Goal: Transaction & Acquisition: Purchase product/service

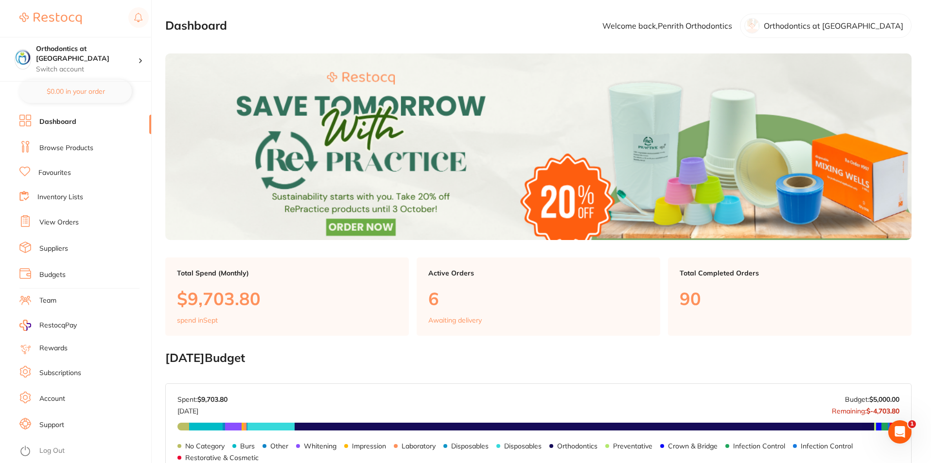
click at [571, 26] on section "Dashboard Welcome back, Penrith Orthodontics Orthodontics at [GEOGRAPHIC_DATA]" at bounding box center [538, 26] width 746 height 24
click at [82, 147] on link "Browse Products" at bounding box center [66, 148] width 54 height 10
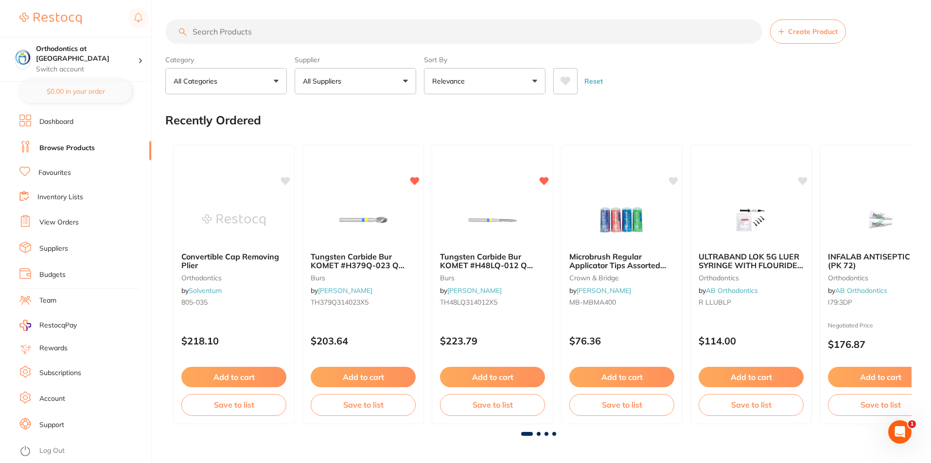
click at [251, 33] on input "search" at bounding box center [463, 31] width 597 height 24
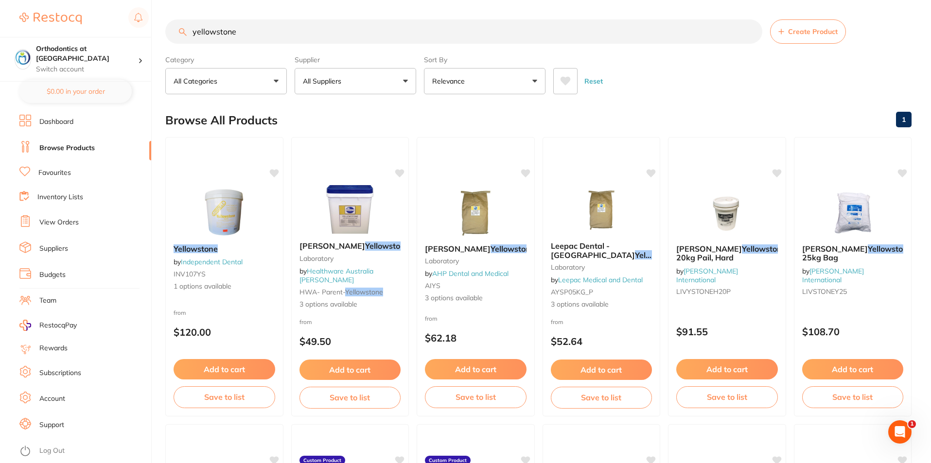
type input "yellowstone"
click at [407, 79] on button "All Suppliers" at bounding box center [356, 81] width 122 height 26
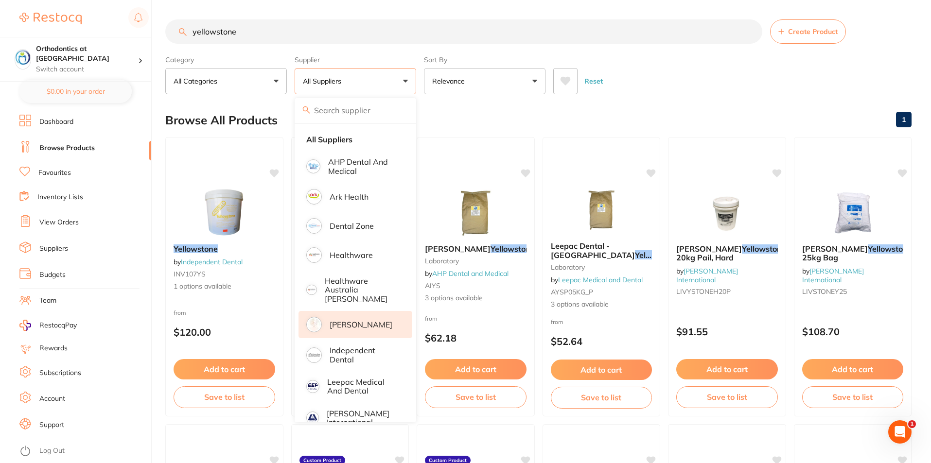
click at [353, 320] on p "[PERSON_NAME]" at bounding box center [361, 324] width 63 height 9
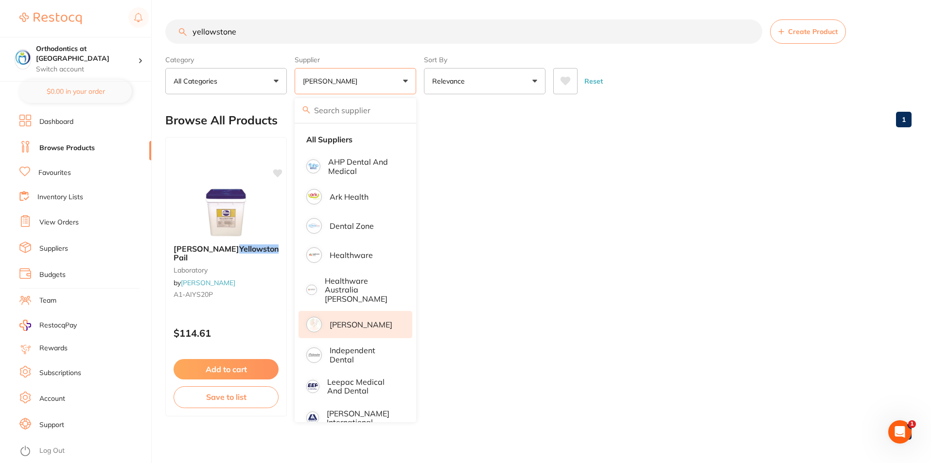
click at [403, 79] on button "[PERSON_NAME]" at bounding box center [356, 81] width 122 height 26
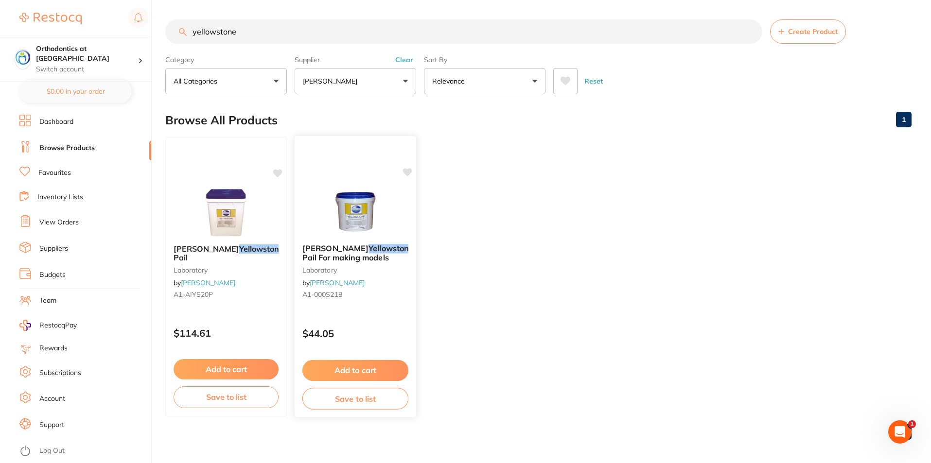
click at [353, 369] on button "Add to cart" at bounding box center [355, 370] width 106 height 21
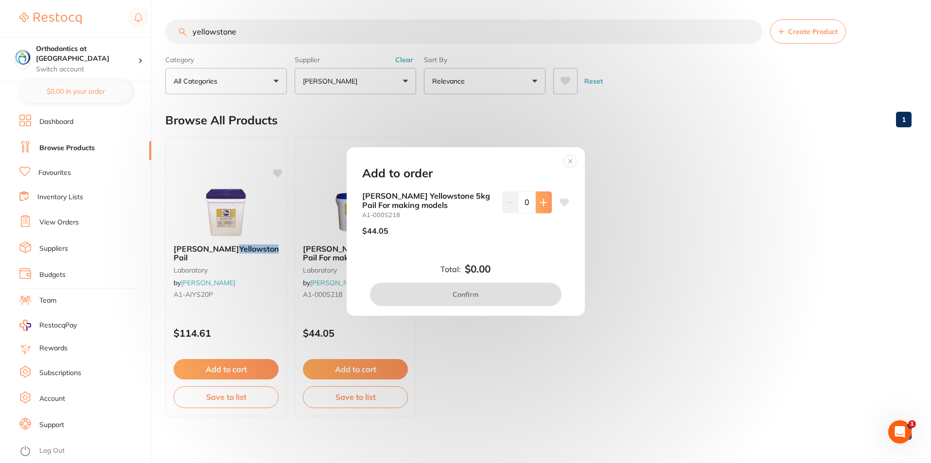
click at [541, 205] on icon at bounding box center [544, 203] width 8 height 8
type input "1"
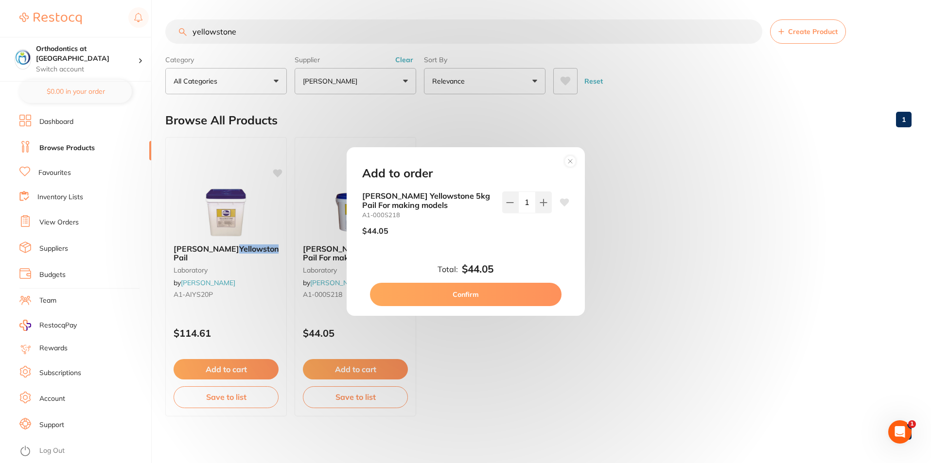
click at [488, 293] on button "Confirm" at bounding box center [466, 294] width 192 height 23
checkbox input "false"
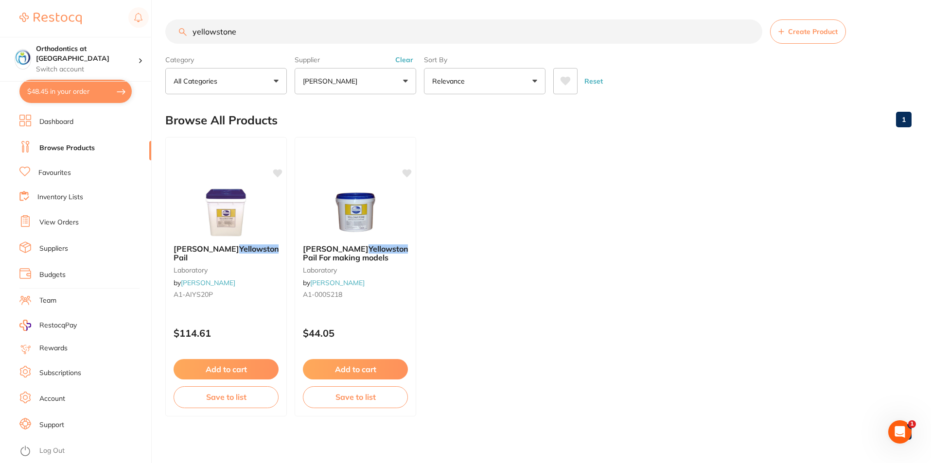
click at [66, 172] on link "Favourites" at bounding box center [54, 173] width 33 height 10
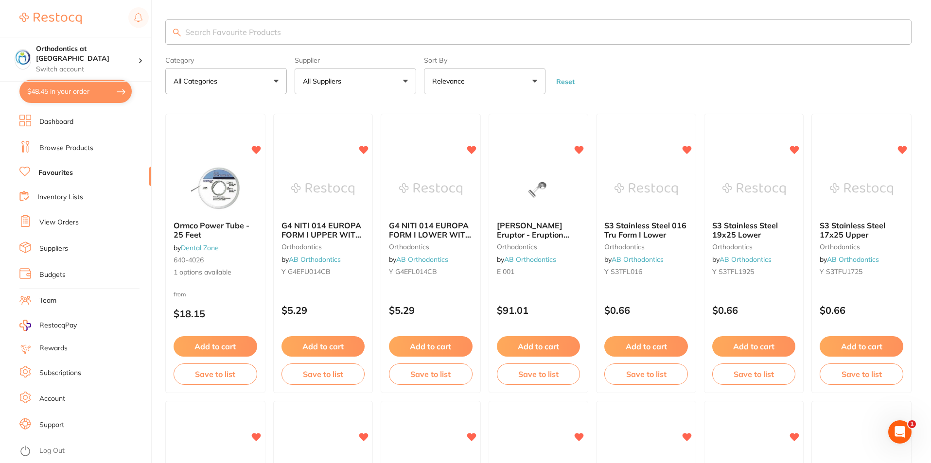
click at [406, 80] on button "All Suppliers" at bounding box center [356, 81] width 122 height 26
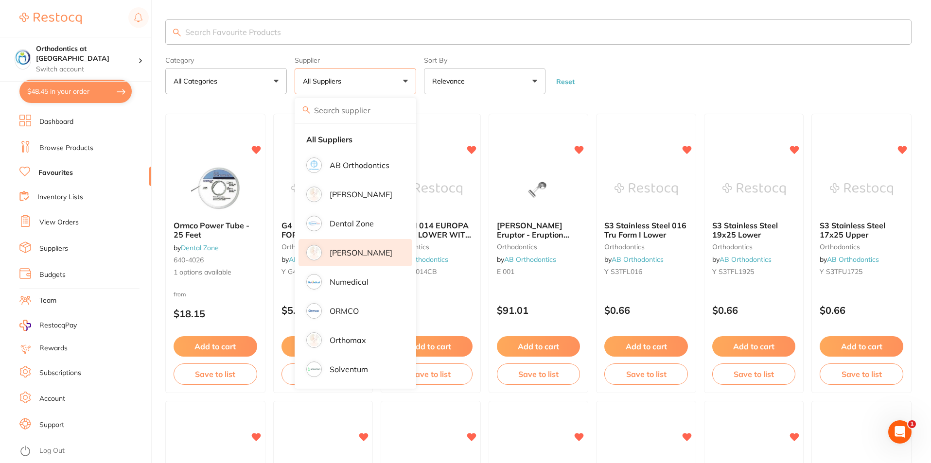
click at [352, 242] on li "Henry Schein Halas" at bounding box center [355, 252] width 114 height 27
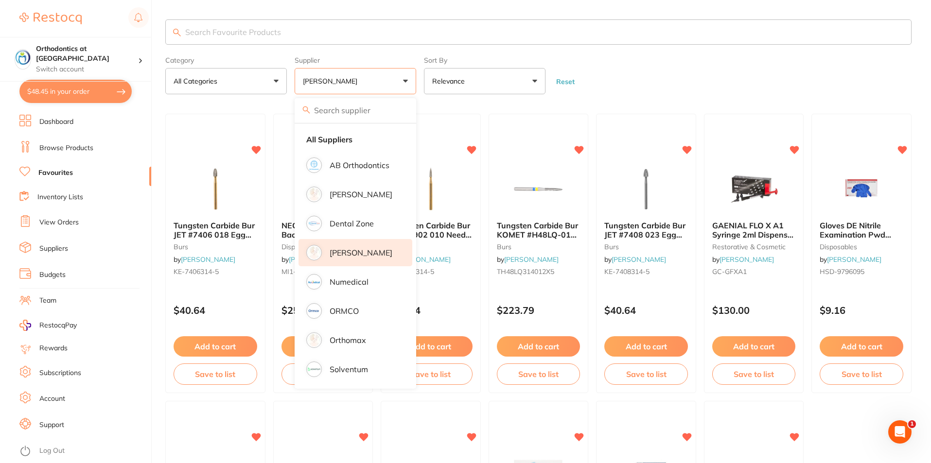
click at [653, 66] on form "Category All Categories All Categories burs disposables restorative & cosmetic …" at bounding box center [538, 74] width 746 height 42
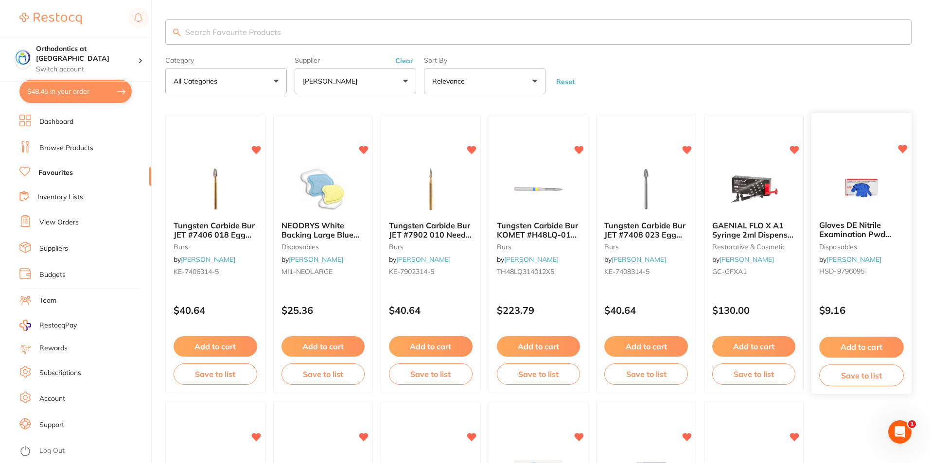
click at [860, 228] on span "Gloves DE Nitrile Examination Pwd Free Medium Box 200" at bounding box center [860, 235] width 81 height 28
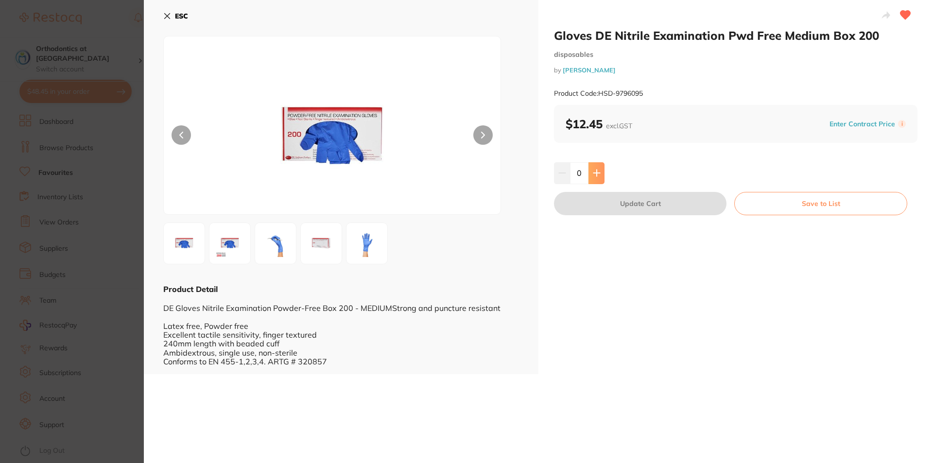
click at [595, 170] on icon at bounding box center [597, 173] width 8 height 8
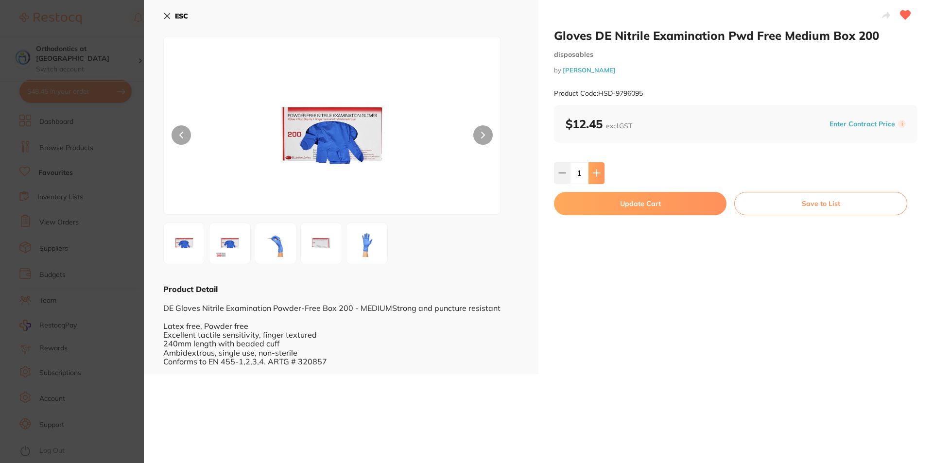
click at [596, 171] on icon at bounding box center [597, 173] width 6 height 6
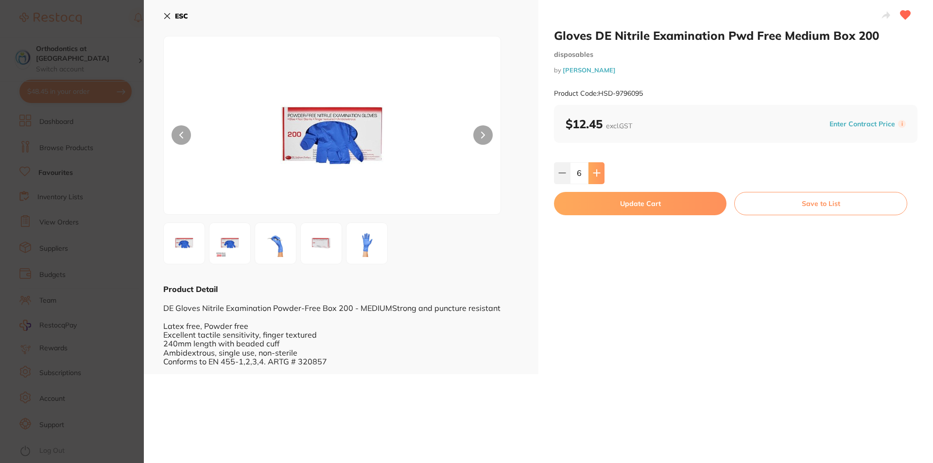
click at [596, 171] on icon at bounding box center [597, 173] width 6 height 6
type input "10"
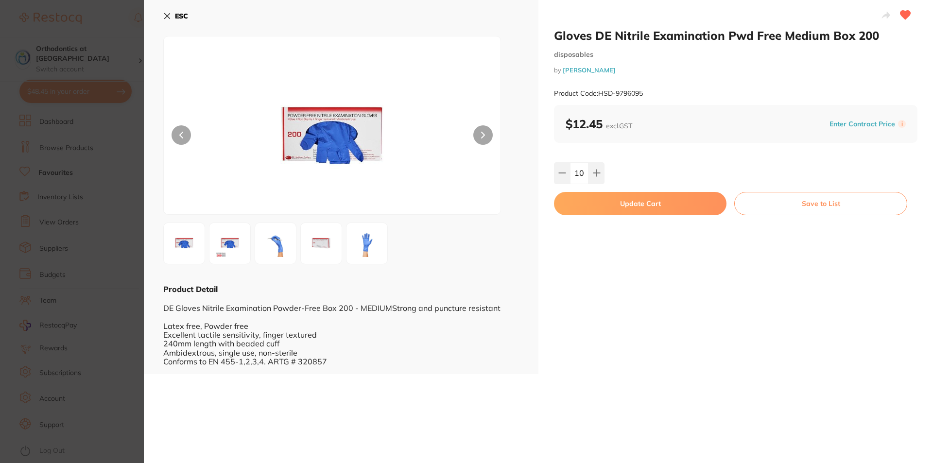
click at [633, 207] on button "Update Cart" at bounding box center [640, 203] width 173 height 23
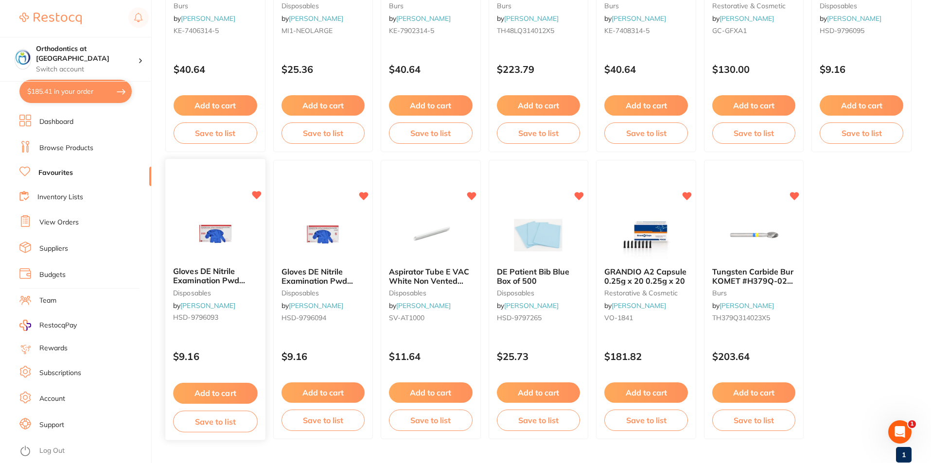
scroll to position [244, 0]
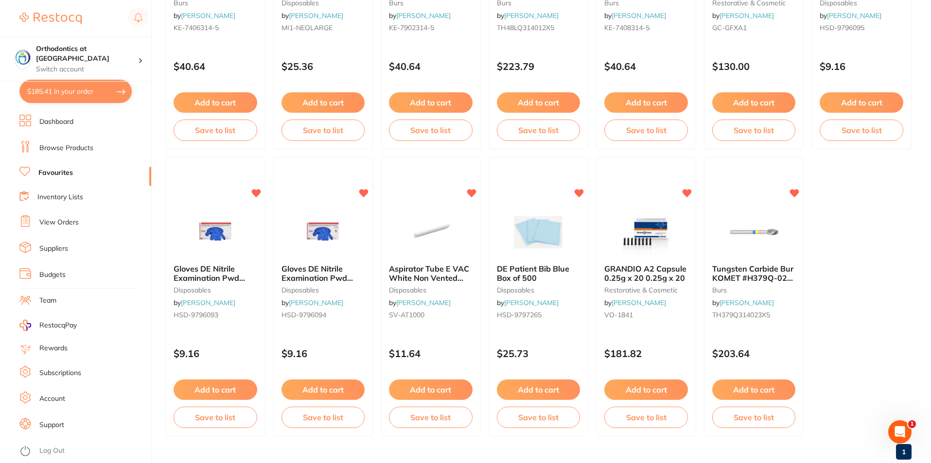
click at [209, 264] on span "Gloves DE Nitrile Examination Pwd Free Extra Small Box 200" at bounding box center [212, 282] width 76 height 36
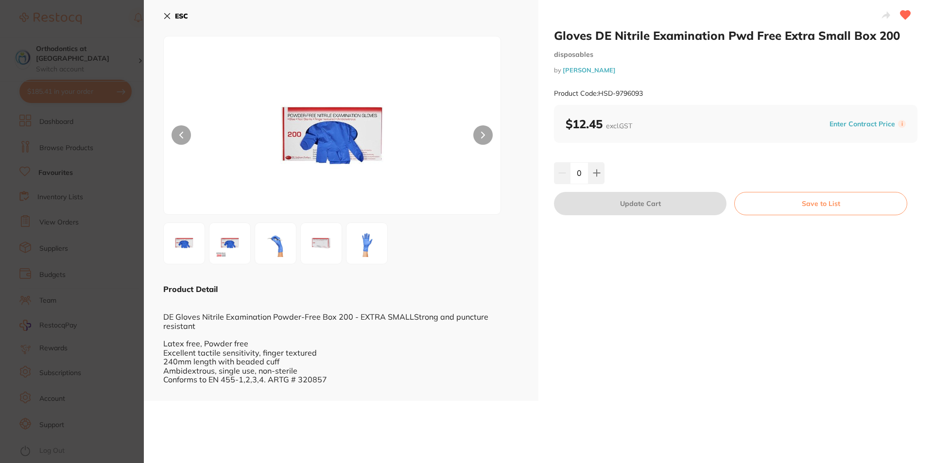
click at [169, 16] on icon at bounding box center [167, 16] width 8 height 8
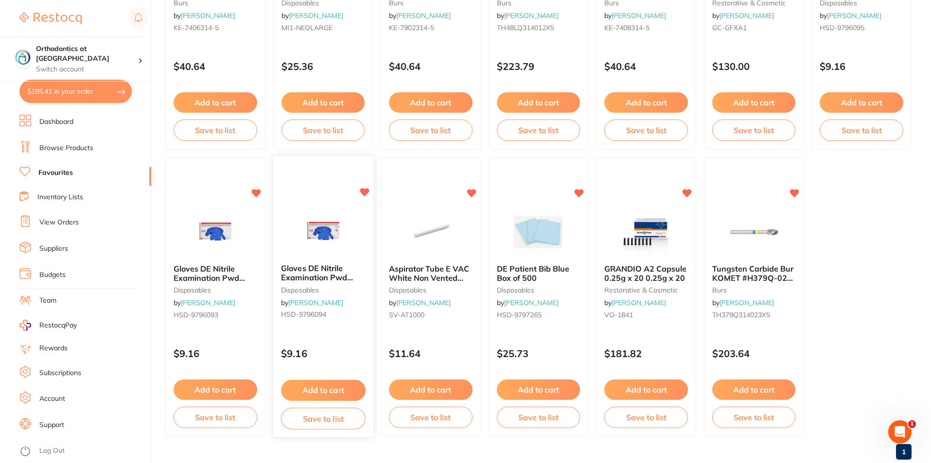
click at [324, 389] on button "Add to cart" at bounding box center [323, 390] width 84 height 21
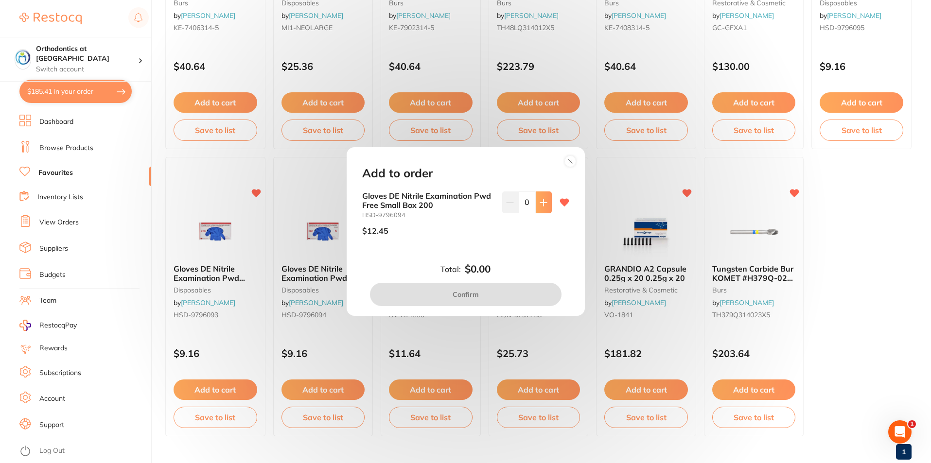
click at [544, 200] on icon at bounding box center [544, 203] width 8 height 8
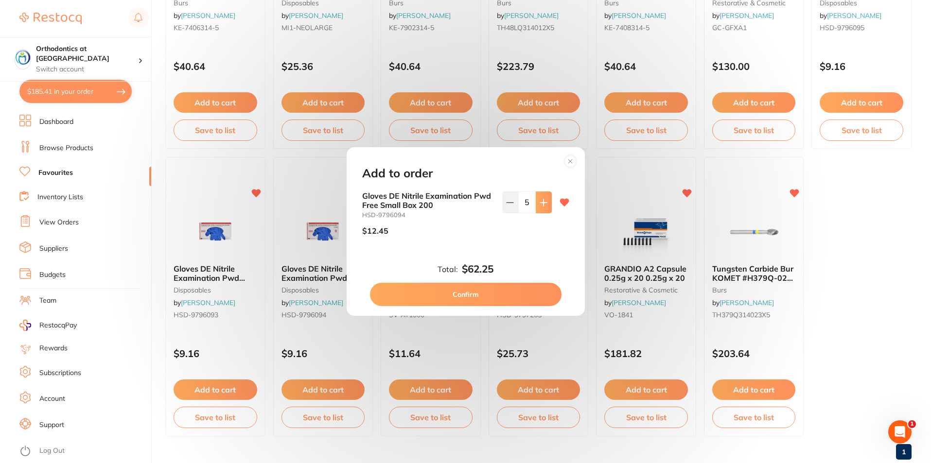
click at [544, 200] on icon at bounding box center [544, 203] width 8 height 8
click at [543, 200] on icon at bounding box center [544, 203] width 8 height 8
click at [540, 201] on icon at bounding box center [544, 203] width 8 height 8
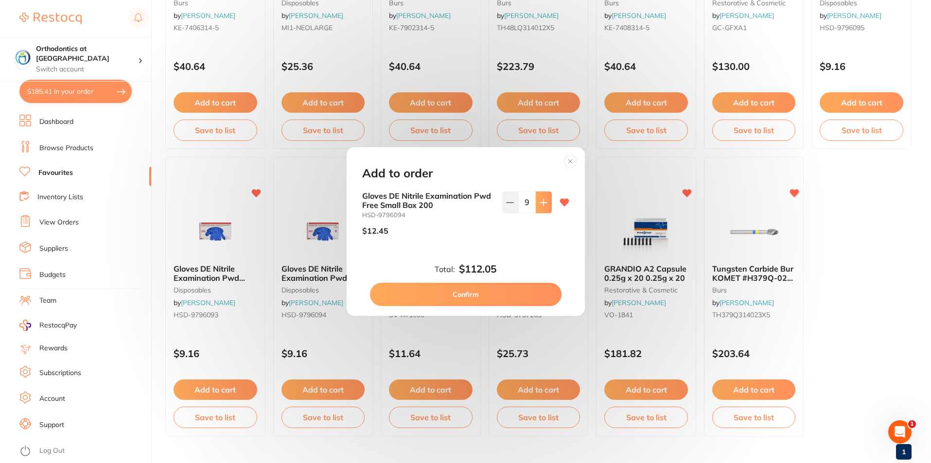
type input "10"
click at [459, 296] on button "Confirm" at bounding box center [466, 294] width 192 height 23
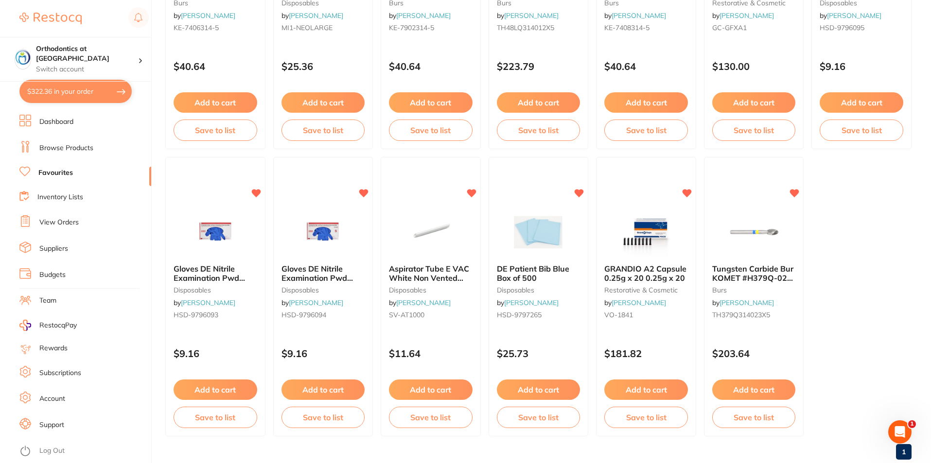
click at [69, 89] on button "$322.36 in your order" at bounding box center [75, 91] width 112 height 23
checkbox input "true"
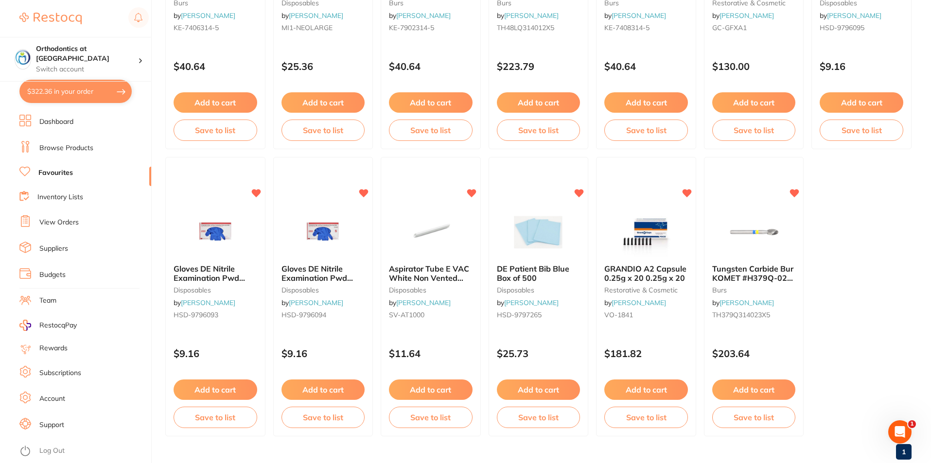
checkbox input "true"
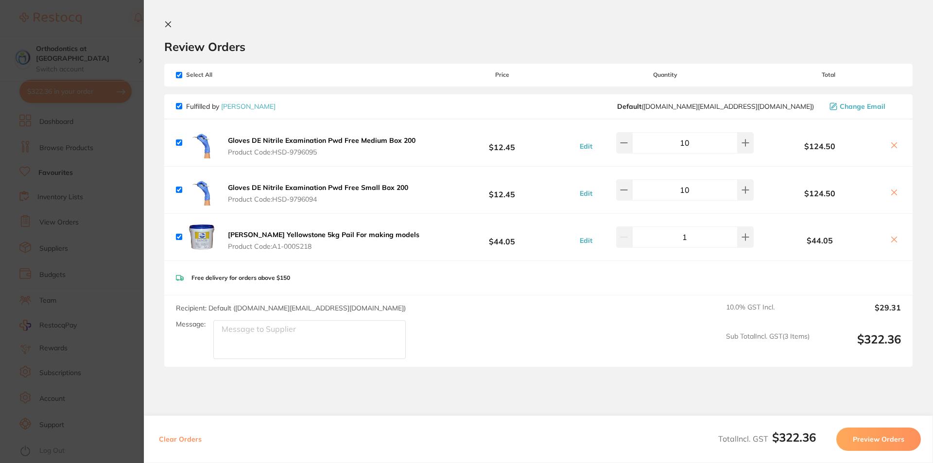
click at [859, 439] on button "Preview Orders" at bounding box center [879, 439] width 85 height 23
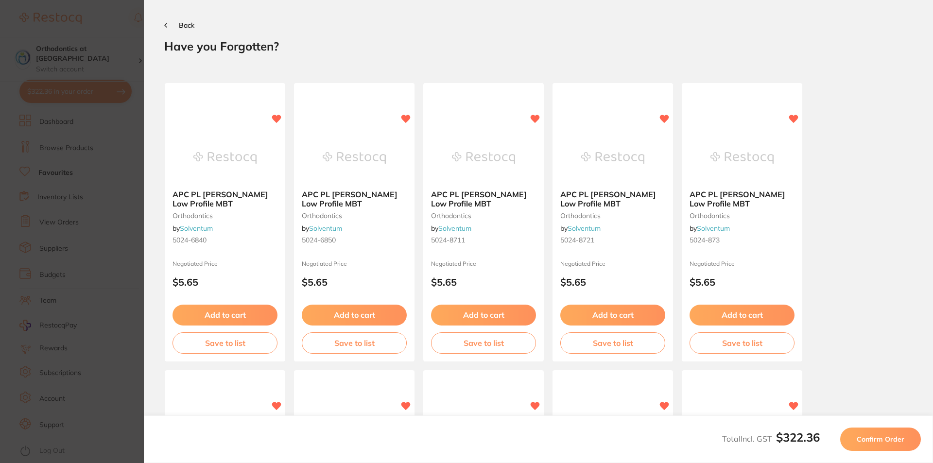
click at [874, 437] on span "Confirm Order" at bounding box center [881, 439] width 48 height 9
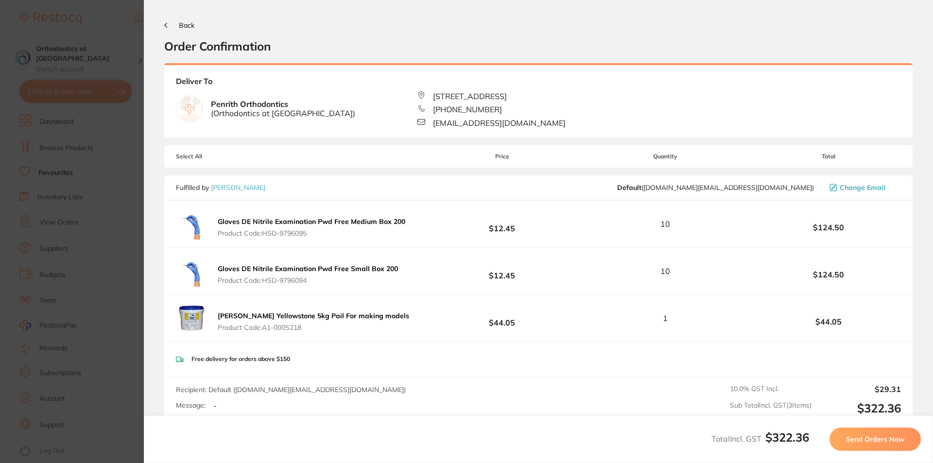
click at [880, 443] on span "Send Orders Now" at bounding box center [875, 439] width 58 height 9
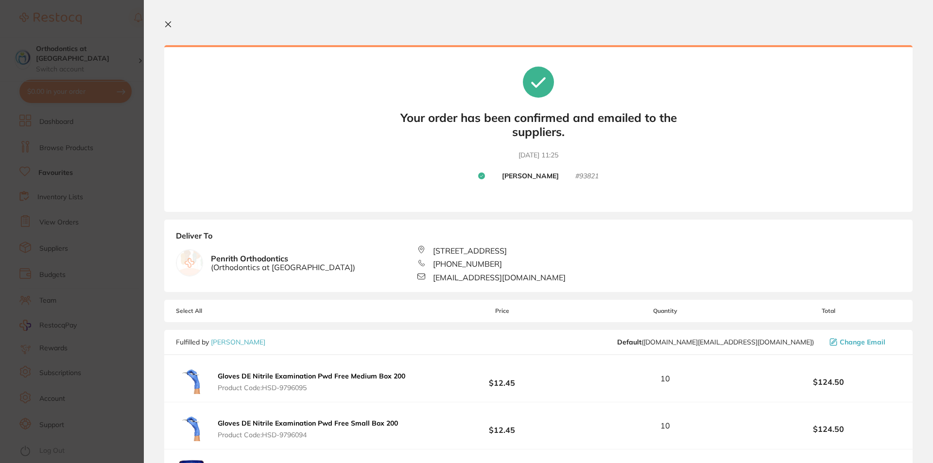
click at [167, 24] on icon at bounding box center [168, 24] width 5 height 5
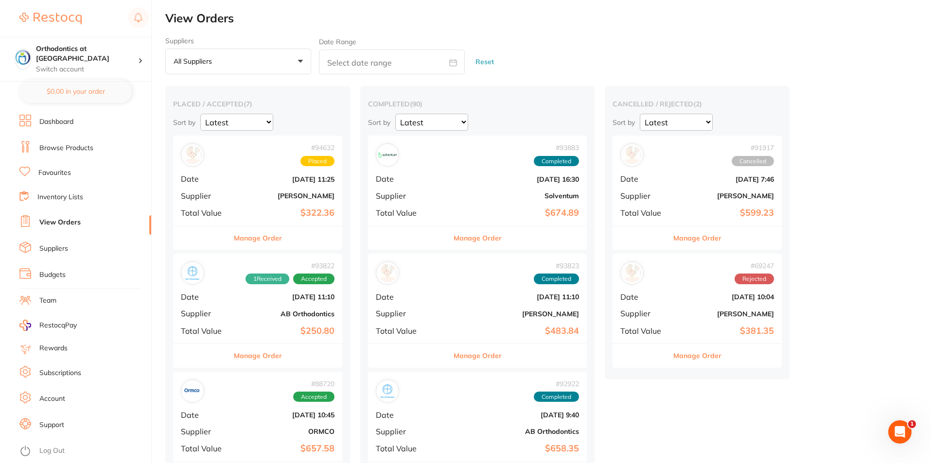
click at [53, 449] on link "Log Out" at bounding box center [51, 451] width 25 height 10
